Goal: Transaction & Acquisition: Purchase product/service

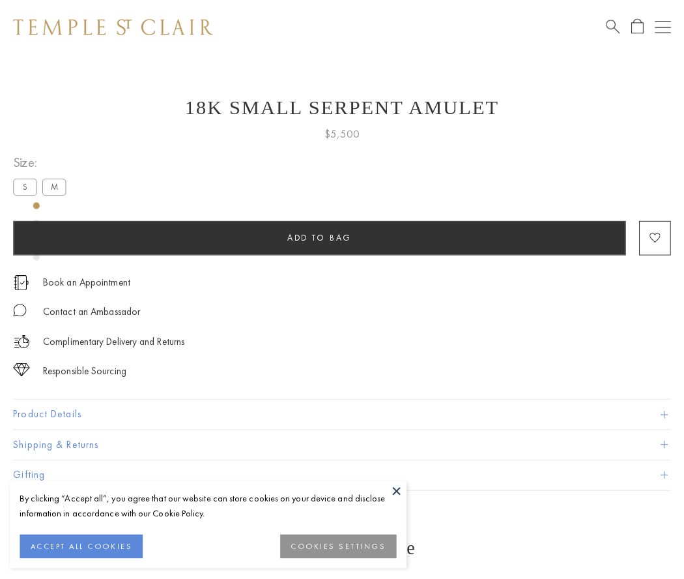
scroll to position [52, 0]
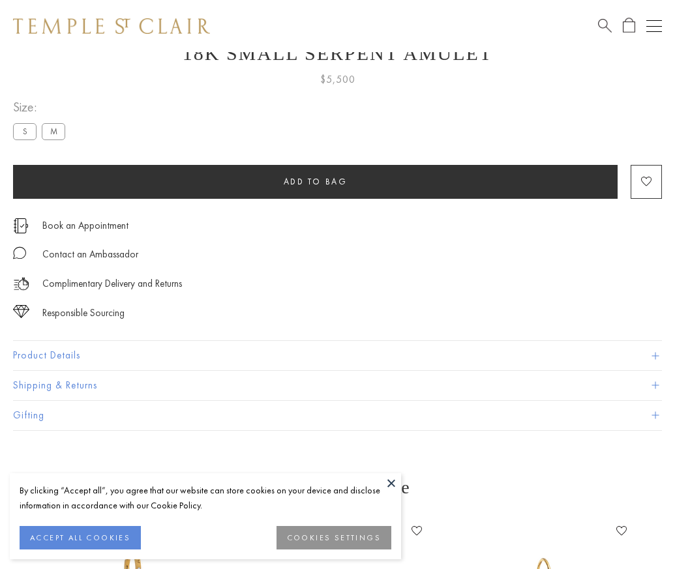
click at [315, 181] on span "Add to bag" at bounding box center [316, 181] width 64 height 11
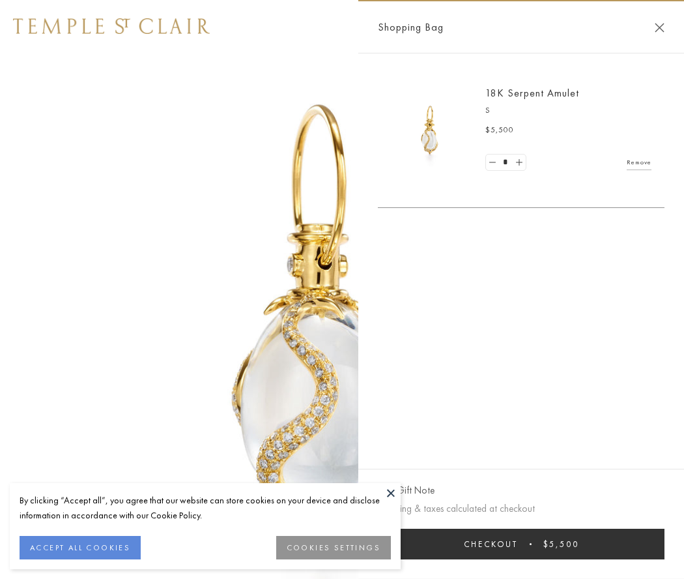
click at [521, 544] on button "Checkout $5,500" at bounding box center [521, 544] width 287 height 31
